Goal: Find contact information: Find contact information

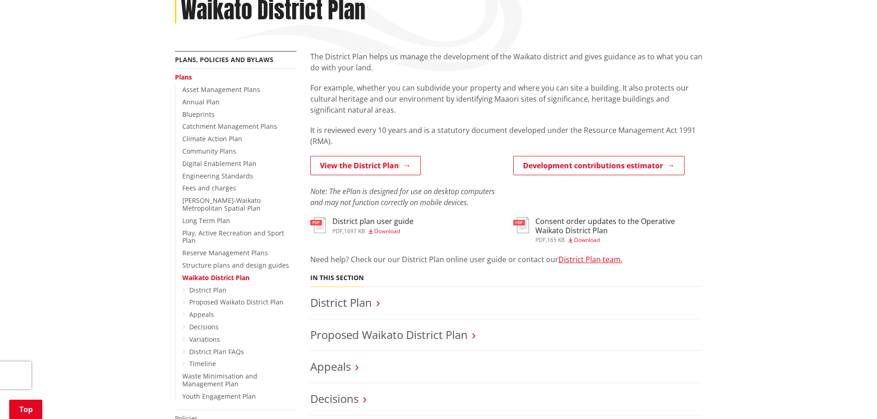
scroll to position [92, 0]
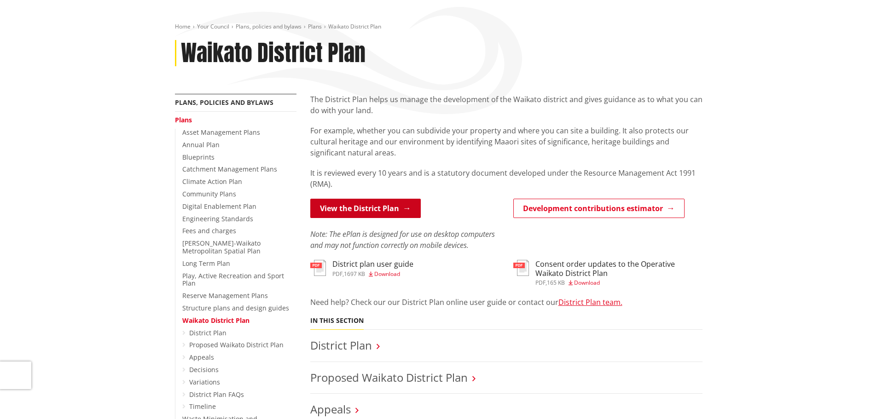
click at [377, 207] on link "View the District Plan" at bounding box center [365, 208] width 110 height 19
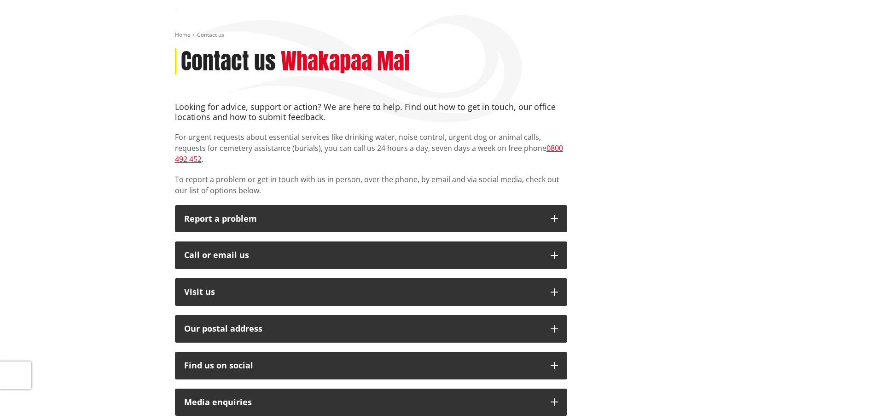
scroll to position [92, 0]
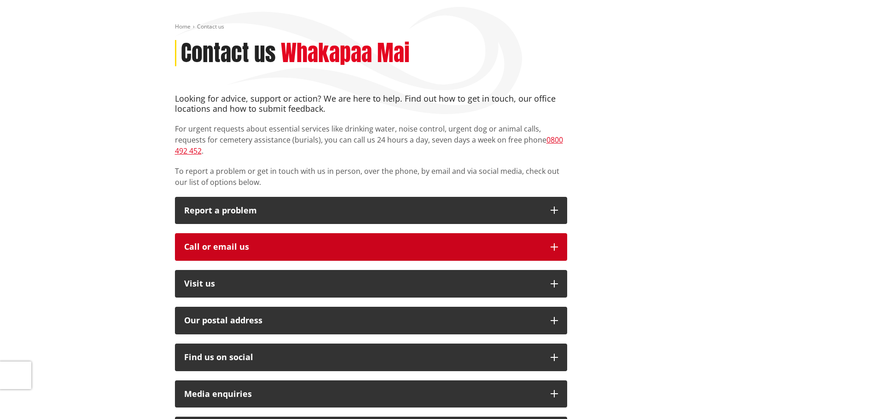
click at [236, 243] on div "Call or email us" at bounding box center [362, 247] width 357 height 9
